Goal: Task Accomplishment & Management: Manage account settings

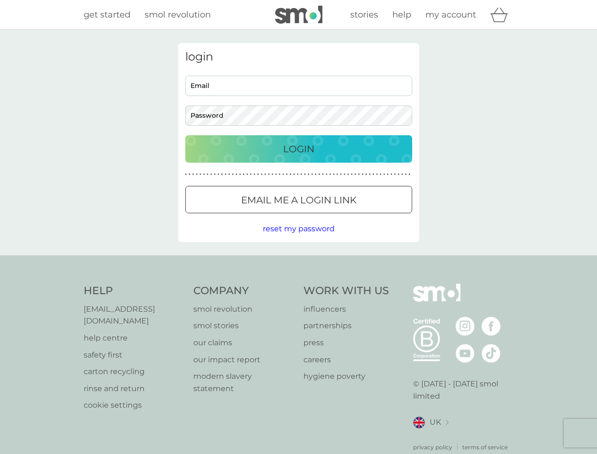
click at [502, 15] on icon "basket" at bounding box center [499, 15] width 18 height 15
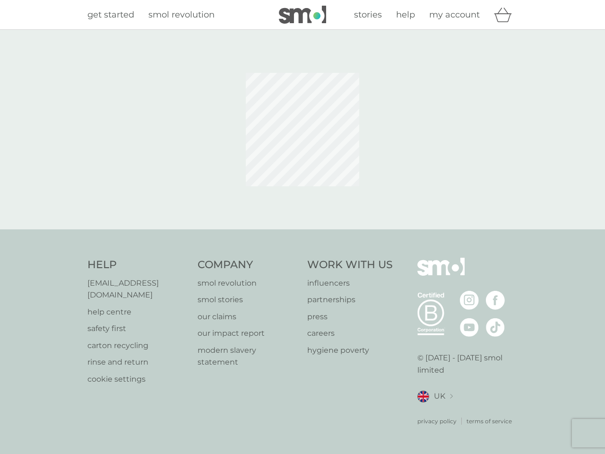
click at [299, 200] on div at bounding box center [302, 129] width 255 height 173
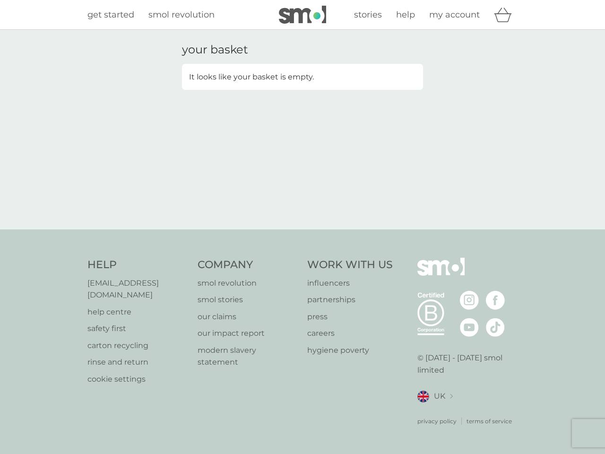
click at [298, 229] on div "your basket It looks like your basket is empty." at bounding box center [302, 130] width 605 height 200
click at [431, 410] on div "privacy policy terms of service" at bounding box center [468, 413] width 101 height 23
